Goal: Check status

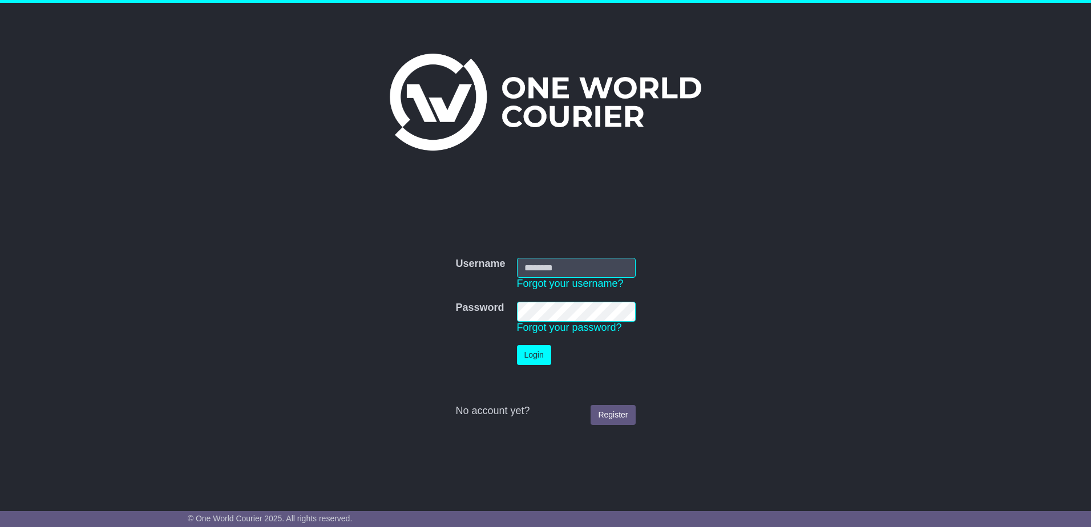
type input "**********"
click at [536, 352] on button "Login" at bounding box center [534, 355] width 34 height 20
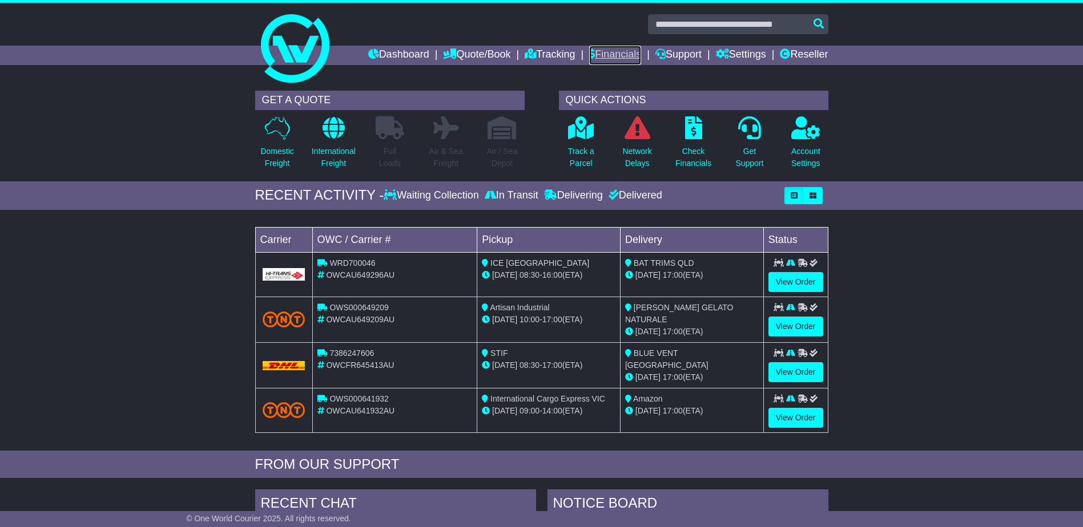
click at [604, 55] on link "Financials" at bounding box center [615, 55] width 52 height 19
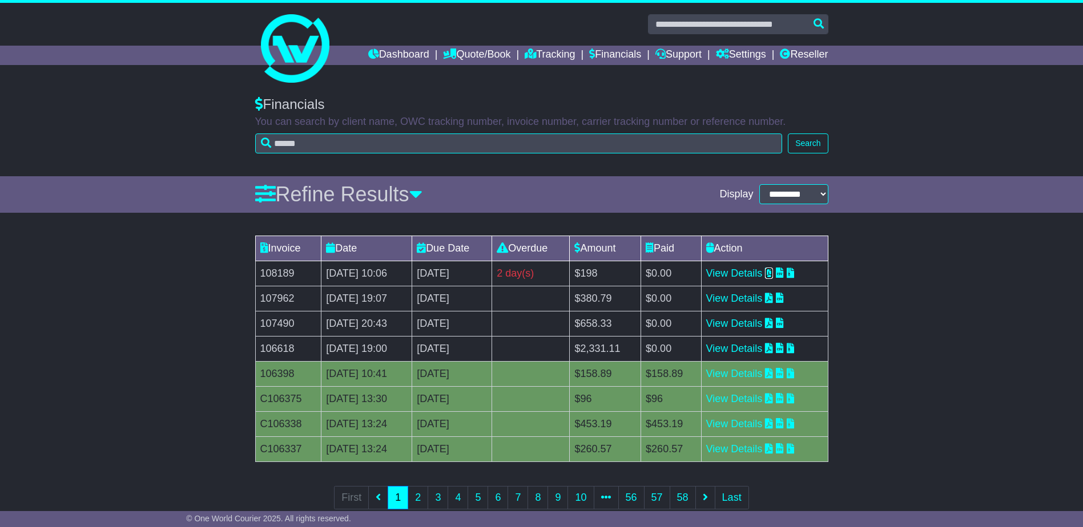
click at [773, 272] on icon at bounding box center [769, 273] width 8 height 10
click at [773, 325] on icon at bounding box center [769, 323] width 8 height 10
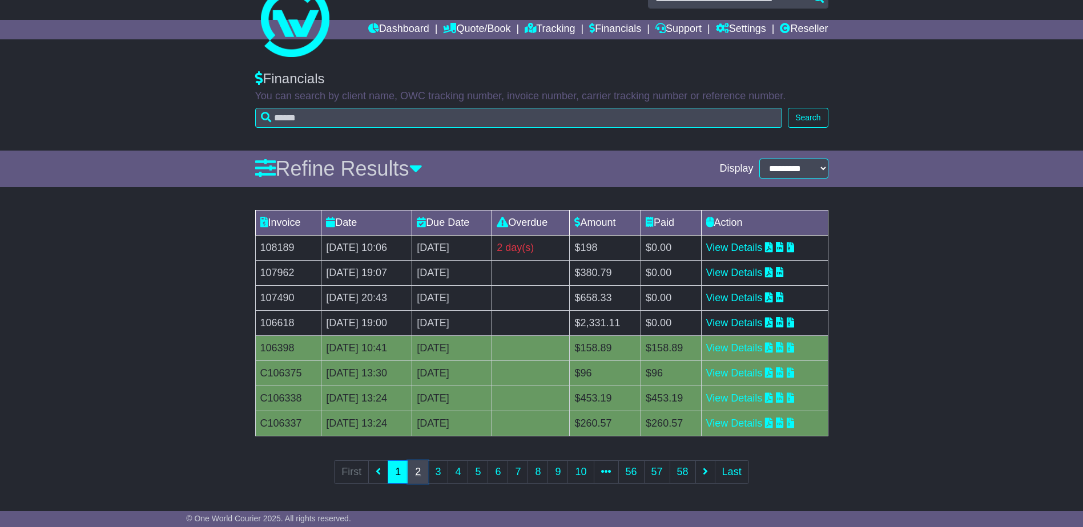
click at [415, 470] on link "2" at bounding box center [417, 472] width 21 height 23
